Goal: Transaction & Acquisition: Purchase product/service

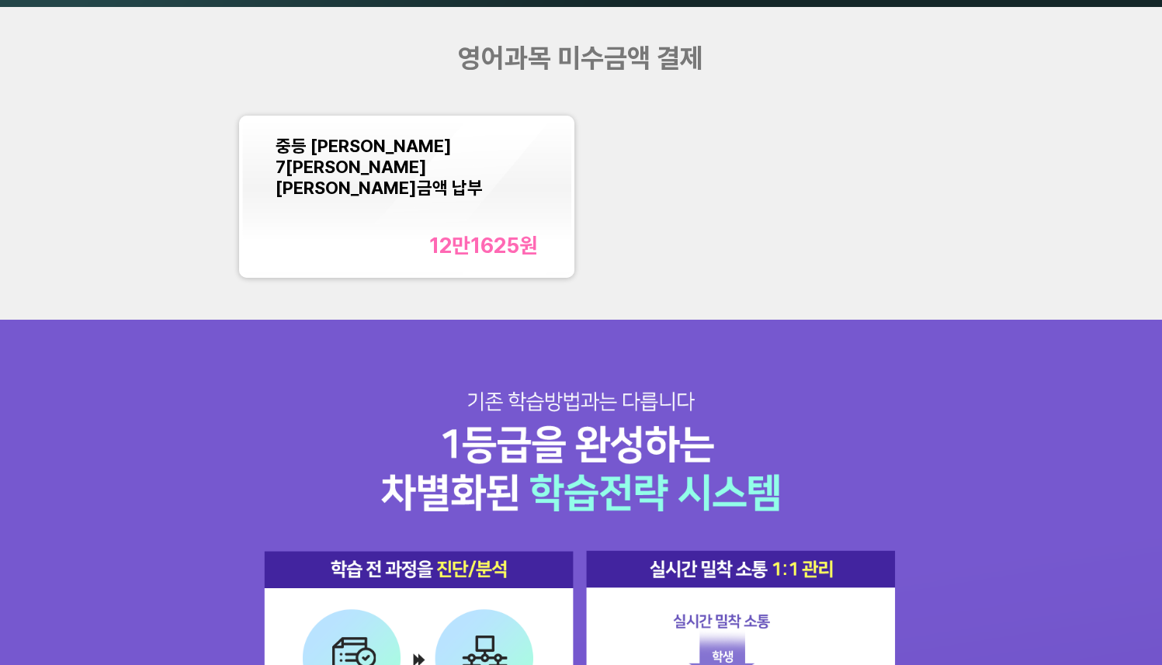
scroll to position [1564, 0]
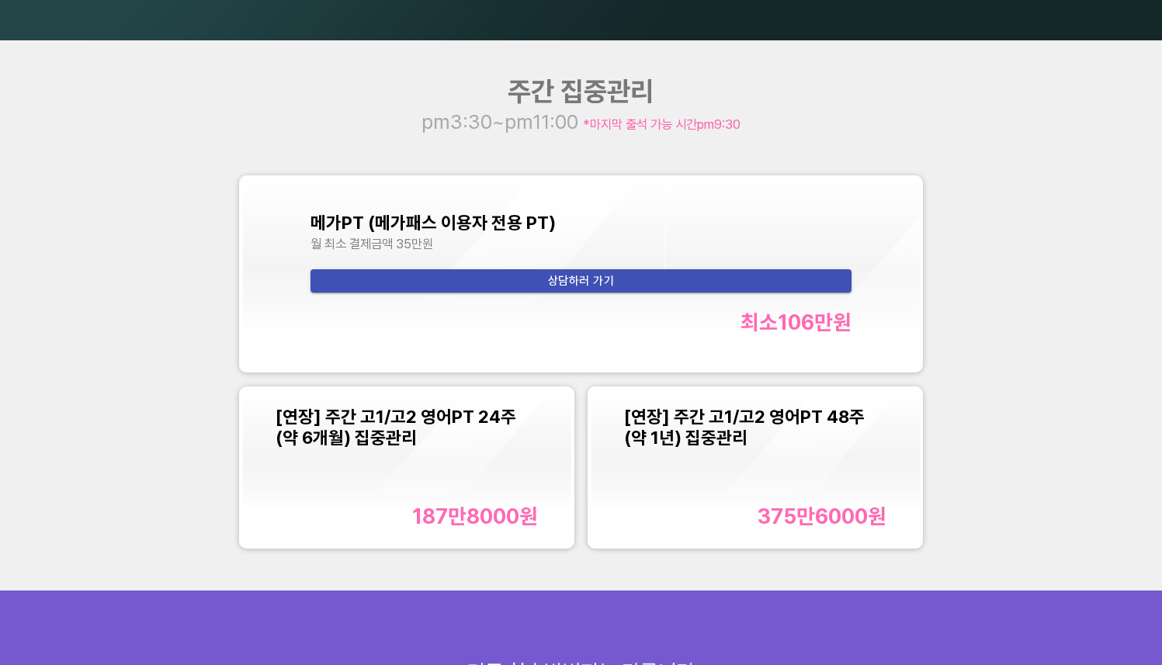
scroll to position [1533, 0]
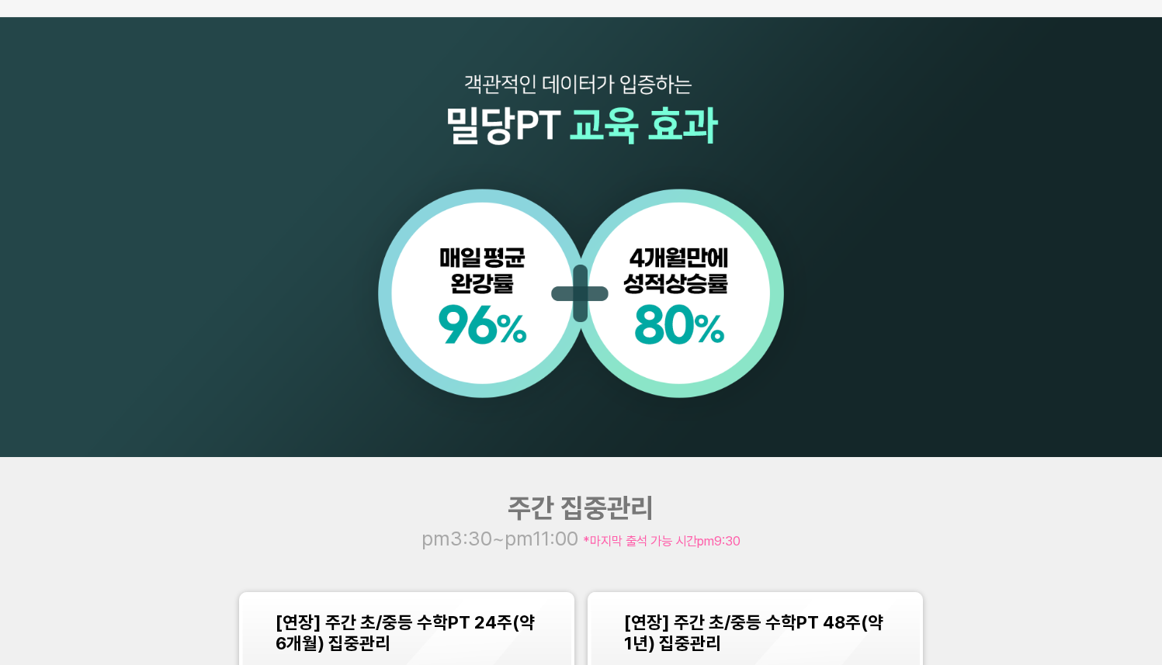
scroll to position [1423, 0]
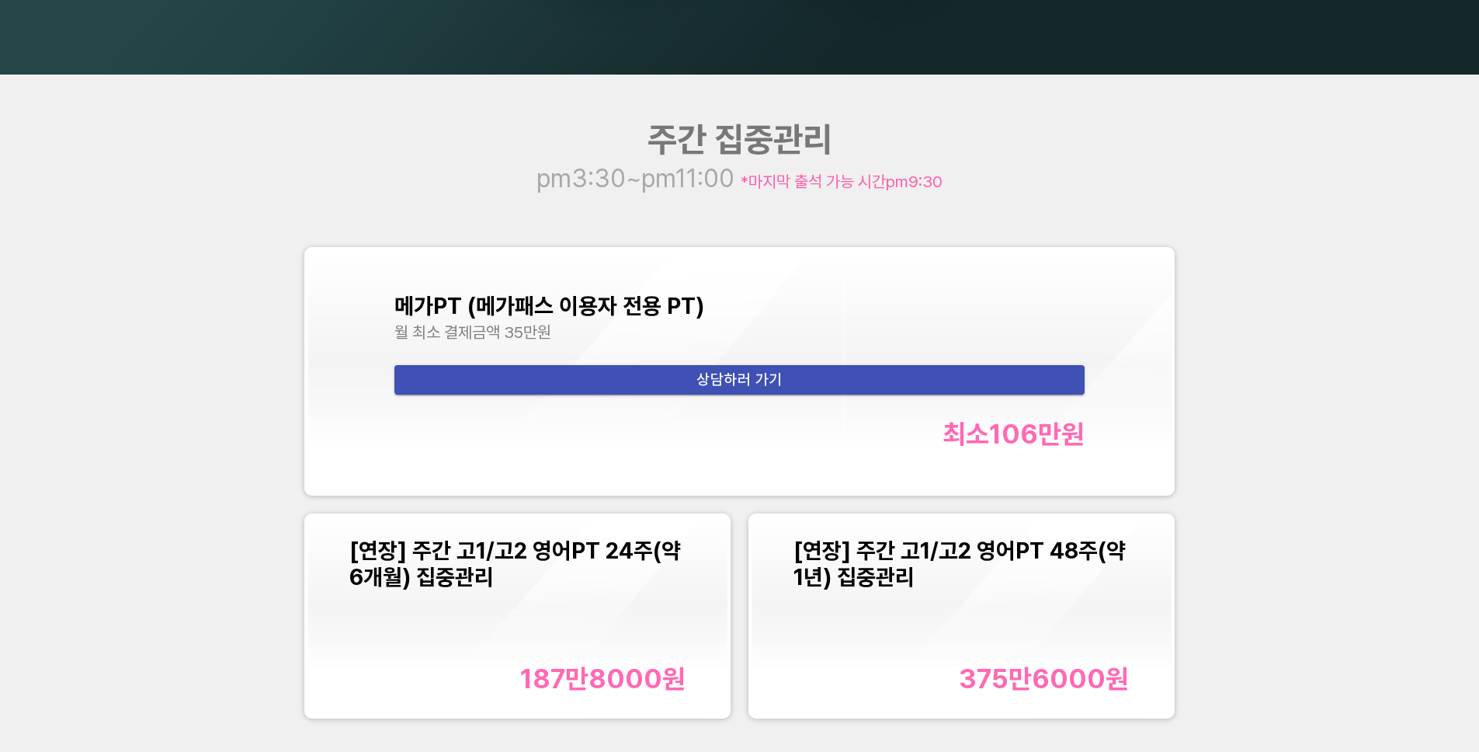
scroll to position [1963, 0]
